Goal: Transaction & Acquisition: Obtain resource

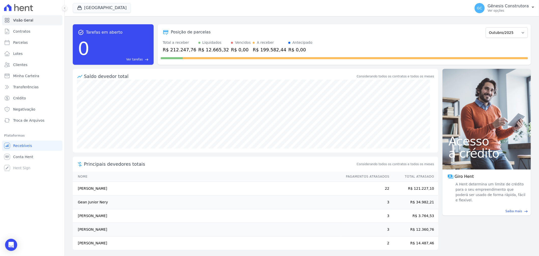
click at [518, 12] on p "Ver opções" at bounding box center [508, 11] width 41 height 4
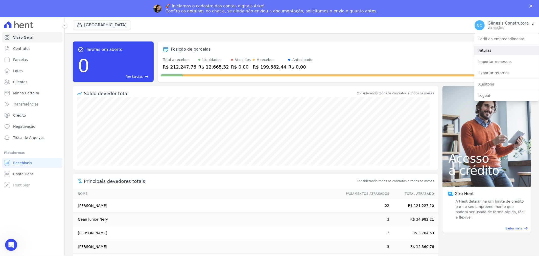
click at [492, 53] on link "Faturas" at bounding box center [507, 50] width 65 height 9
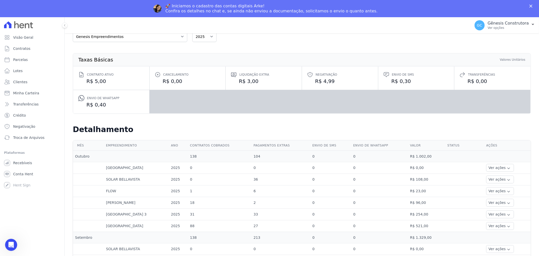
scroll to position [28, 0]
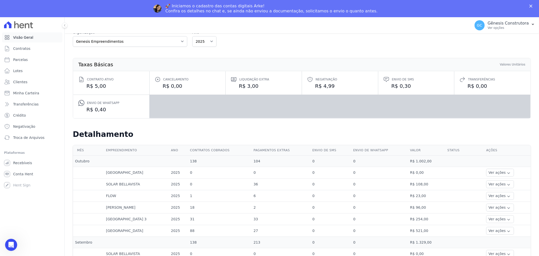
click at [20, 36] on span "Visão Geral" at bounding box center [23, 37] width 20 height 5
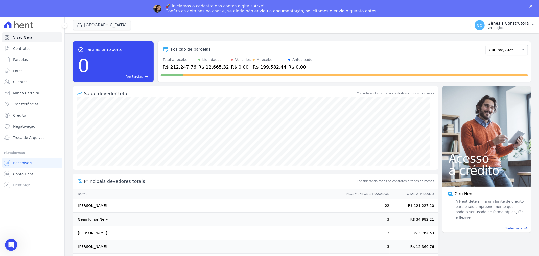
click at [502, 28] on p "Ver opções" at bounding box center [508, 28] width 41 height 4
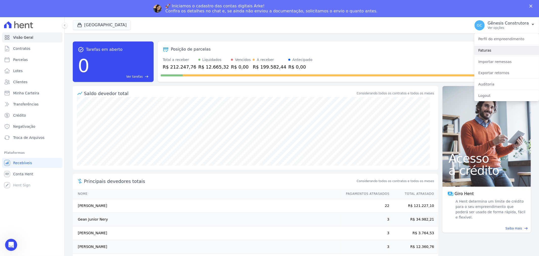
click at [496, 53] on link "Faturas" at bounding box center [507, 50] width 65 height 9
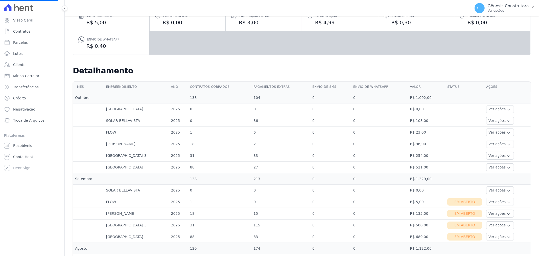
scroll to position [84, 0]
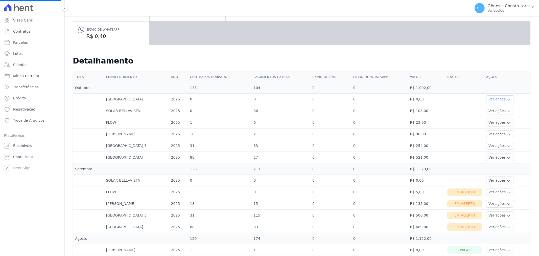
click at [493, 99] on button "Ver ações" at bounding box center [500, 99] width 28 height 8
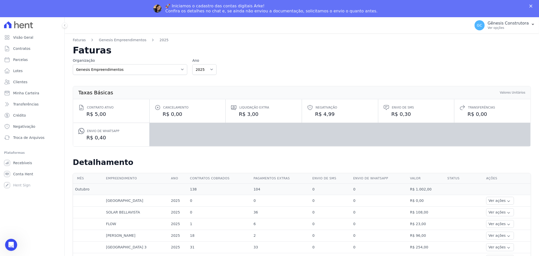
scroll to position [0, 0]
click at [118, 41] on link "Genesis Empreendimentos" at bounding box center [123, 39] width 48 height 5
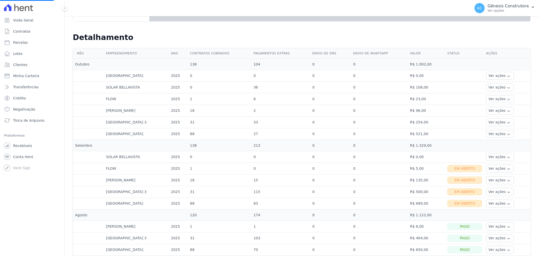
scroll to position [112, 0]
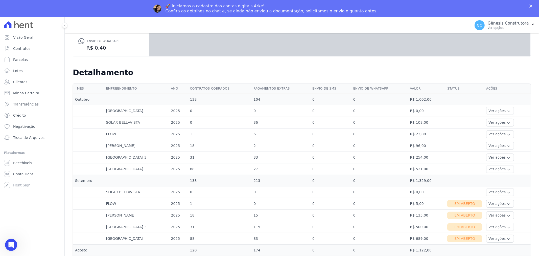
scroll to position [168, 0]
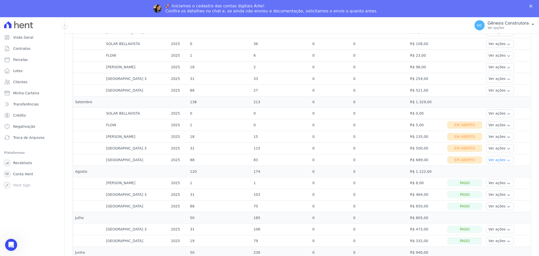
click at [491, 160] on button "Ver ações" at bounding box center [500, 160] width 28 height 8
click at [493, 167] on link "Ver detalhes" at bounding box center [506, 167] width 37 height 5
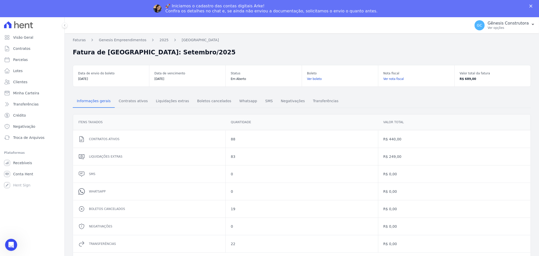
click at [383, 79] on link "Ver nota fiscal" at bounding box center [416, 78] width 66 height 5
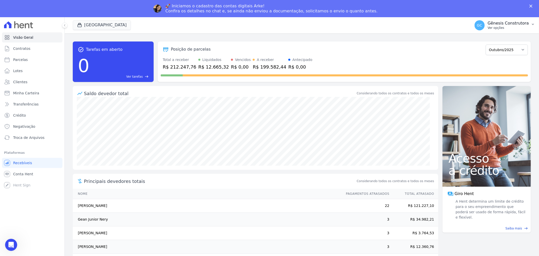
click at [507, 22] on p "Gênesis Construtora" at bounding box center [508, 23] width 41 height 5
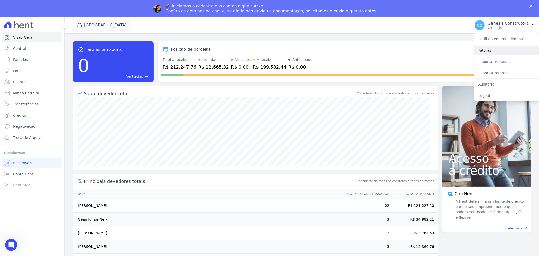
click at [497, 49] on link "Faturas" at bounding box center [507, 50] width 65 height 9
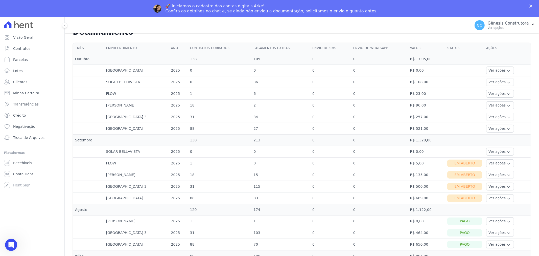
scroll to position [140, 0]
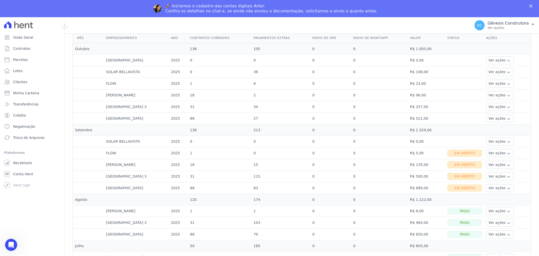
drag, startPoint x: 116, startPoint y: 141, endPoint x: 320, endPoint y: 59, distance: 220.4
click at [389, 135] on td "0" at bounding box center [379, 129] width 57 height 11
click at [492, 187] on button "Ver ações" at bounding box center [500, 188] width 28 height 8
click at [496, 201] on link "Ver boleto" at bounding box center [506, 201] width 37 height 5
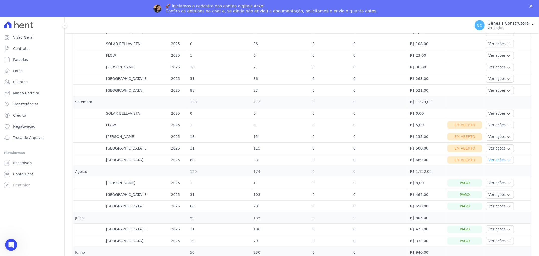
click at [507, 161] on icon "button" at bounding box center [509, 160] width 4 height 4
click at [505, 178] on link "Nota fiscal eletrônica" at bounding box center [506, 179] width 37 height 5
click at [495, 148] on button "Ver ações" at bounding box center [500, 148] width 28 height 8
click at [501, 155] on link "Ver detalhes" at bounding box center [506, 155] width 37 height 5
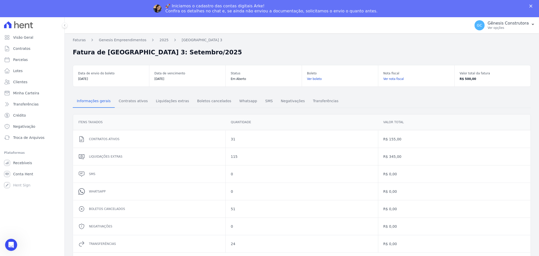
click at [312, 79] on link "Ver boleto" at bounding box center [340, 78] width 66 height 5
click at [390, 79] on link "Ver nota fiscal" at bounding box center [416, 78] width 66 height 5
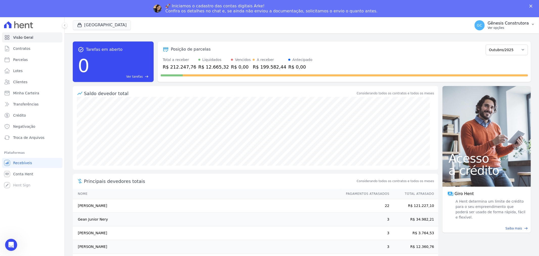
click at [505, 28] on p "Ver opções" at bounding box center [508, 28] width 41 height 4
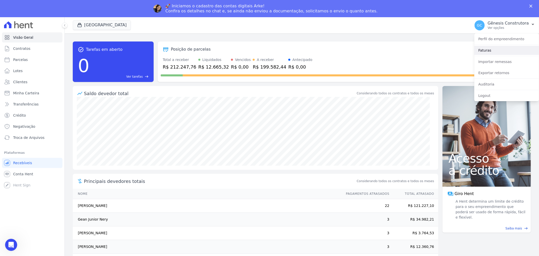
click at [499, 53] on link "Faturas" at bounding box center [507, 50] width 65 height 9
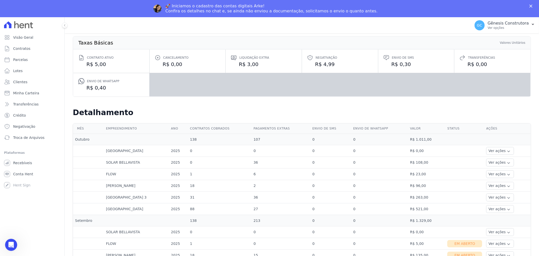
scroll to position [168, 0]
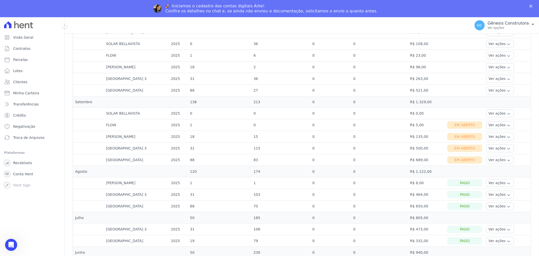
click at [421, 148] on td "R$ 500,00" at bounding box center [426, 148] width 37 height 12
drag, startPoint x: 428, startPoint y: 145, endPoint x: 426, endPoint y: 148, distance: 2.9
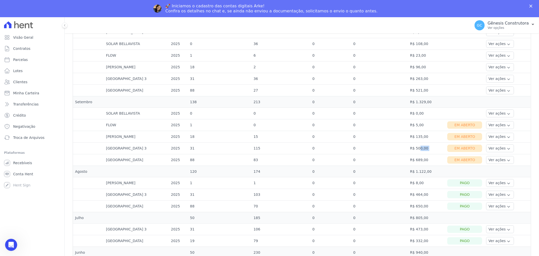
click at [428, 146] on td "R$ 500,00" at bounding box center [426, 148] width 37 height 12
click at [492, 138] on button "Ver ações" at bounding box center [500, 137] width 28 height 8
click at [493, 151] on link "Ver boleto" at bounding box center [506, 150] width 37 height 5
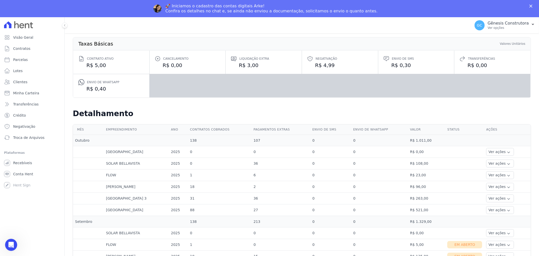
scroll to position [112, 0]
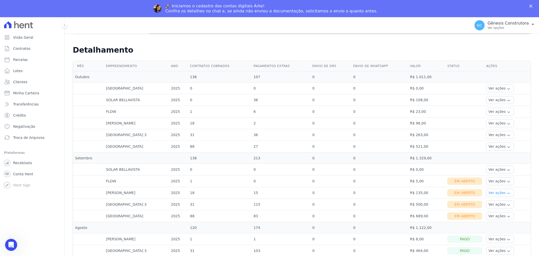
click at [491, 193] on button "Ver ações" at bounding box center [500, 193] width 28 height 8
click at [498, 212] on link "Nota fiscal eletrônica" at bounding box center [506, 212] width 37 height 5
click at [500, 180] on button "Ver ações" at bounding box center [500, 181] width 28 height 8
click at [503, 195] on link "Ver boleto" at bounding box center [506, 194] width 37 height 5
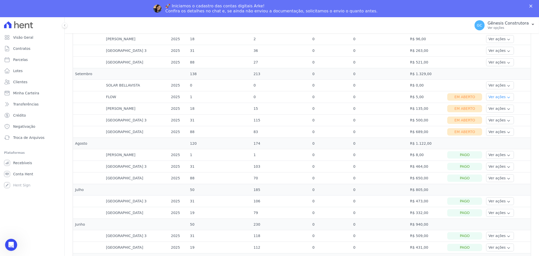
click at [493, 97] on button "Ver ações" at bounding box center [500, 97] width 28 height 8
click at [494, 110] on link "Ver boleto" at bounding box center [506, 110] width 37 height 5
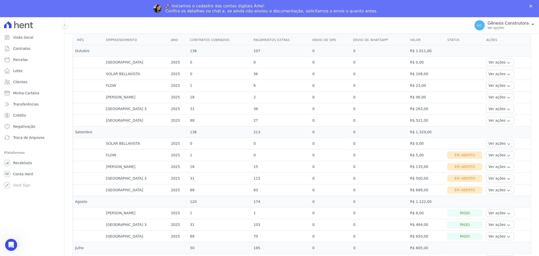
scroll to position [140, 0]
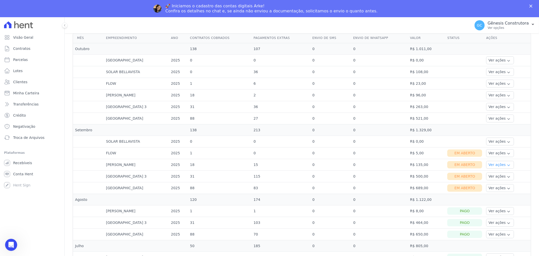
click at [496, 164] on button "Ver ações" at bounding box center [500, 165] width 28 height 8
click at [497, 177] on link "Ver boleto" at bounding box center [506, 178] width 37 height 5
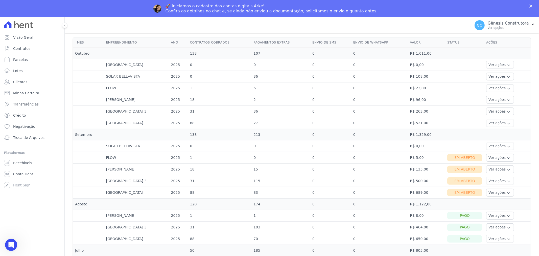
scroll to position [140, 0]
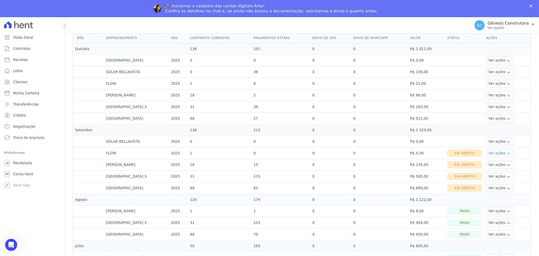
click at [490, 155] on button "Ver ações" at bounding box center [500, 153] width 28 height 8
click at [500, 172] on link "Nota fiscal eletrônica" at bounding box center [506, 173] width 37 height 5
drag, startPoint x: 410, startPoint y: 70, endPoint x: 430, endPoint y: 72, distance: 19.8
click at [430, 72] on td "R$ 108,00" at bounding box center [426, 72] width 37 height 12
click at [343, 26] on div "[GEOGRAPHIC_DATA] Genesis Empreendimentos [GEOGRAPHIC_DATA] [GEOGRAPHIC_DATA] […" at bounding box center [271, 25] width 396 height 17
